Goal: Browse casually: Explore the website without a specific task or goal

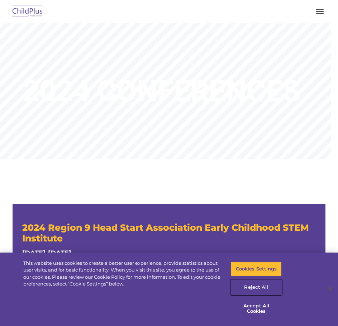
click at [265, 284] on button "Reject All" at bounding box center [256, 287] width 51 height 15
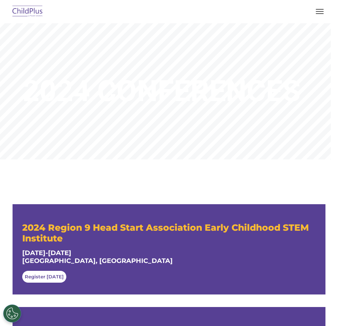
click at [34, 10] on img at bounding box center [28, 11] width 34 height 17
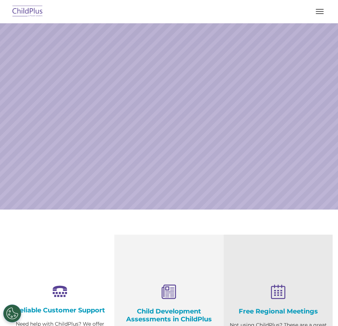
select select "MEDIUM"
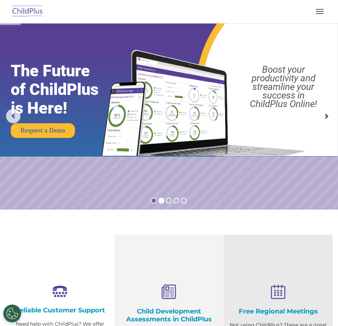
click at [154, 200] on rs-bullet at bounding box center [154, 201] width 6 height 6
click at [153, 202] on rs-bullet at bounding box center [154, 201] width 6 height 6
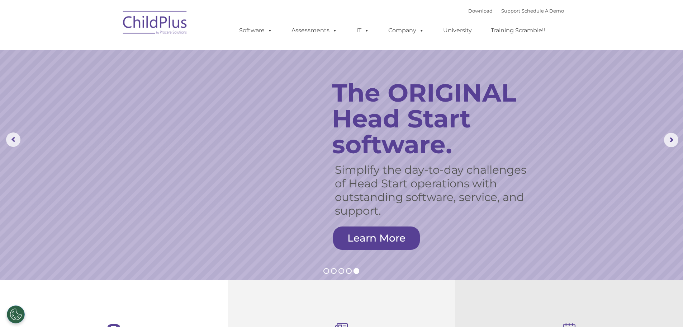
click at [150, 20] on img at bounding box center [155, 24] width 72 height 36
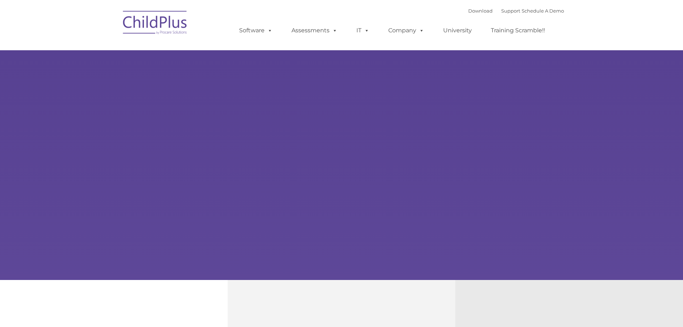
type input ""
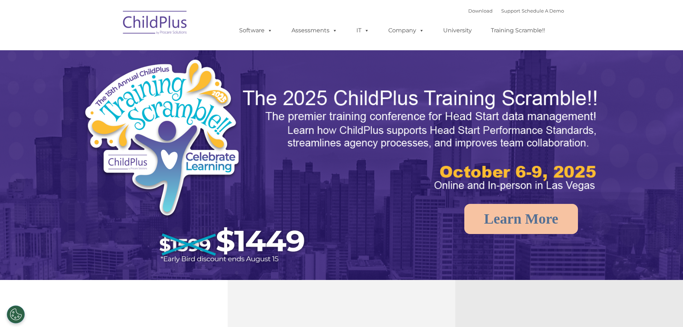
select select "MEDIUM"
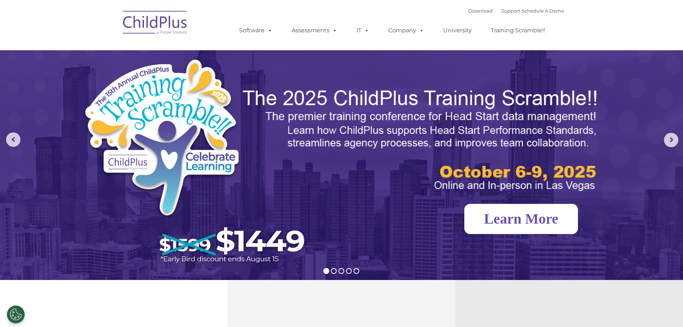
click at [552, 221] on link "Learn More" at bounding box center [521, 219] width 114 height 30
